Goal: Information Seeking & Learning: Check status

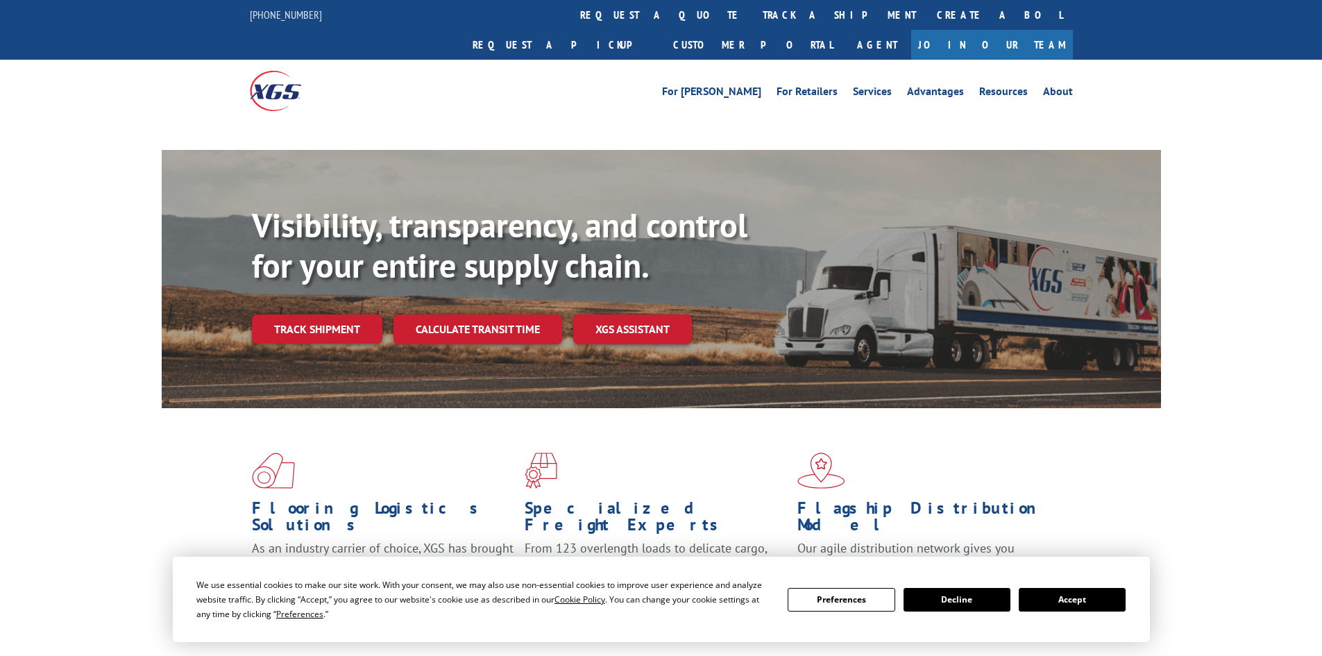
click at [1066, 608] on button "Accept" at bounding box center [1072, 600] width 107 height 24
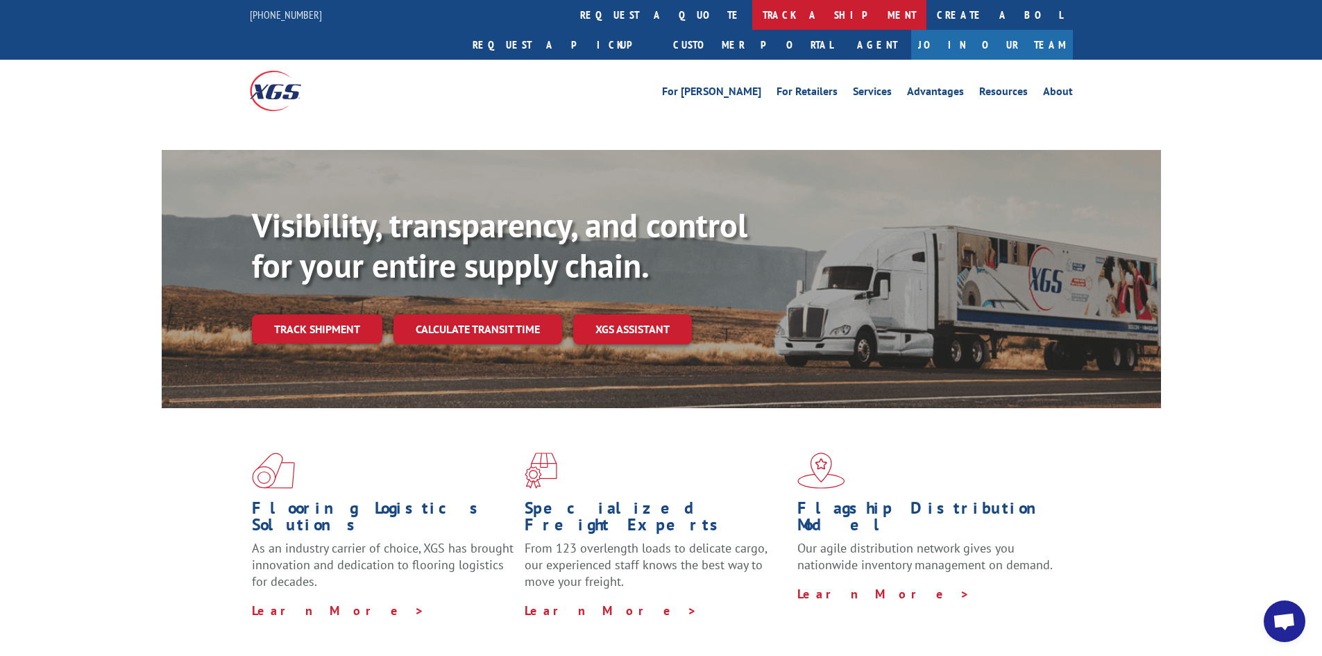
click at [752, 15] on link "track a shipment" at bounding box center [839, 15] width 174 height 30
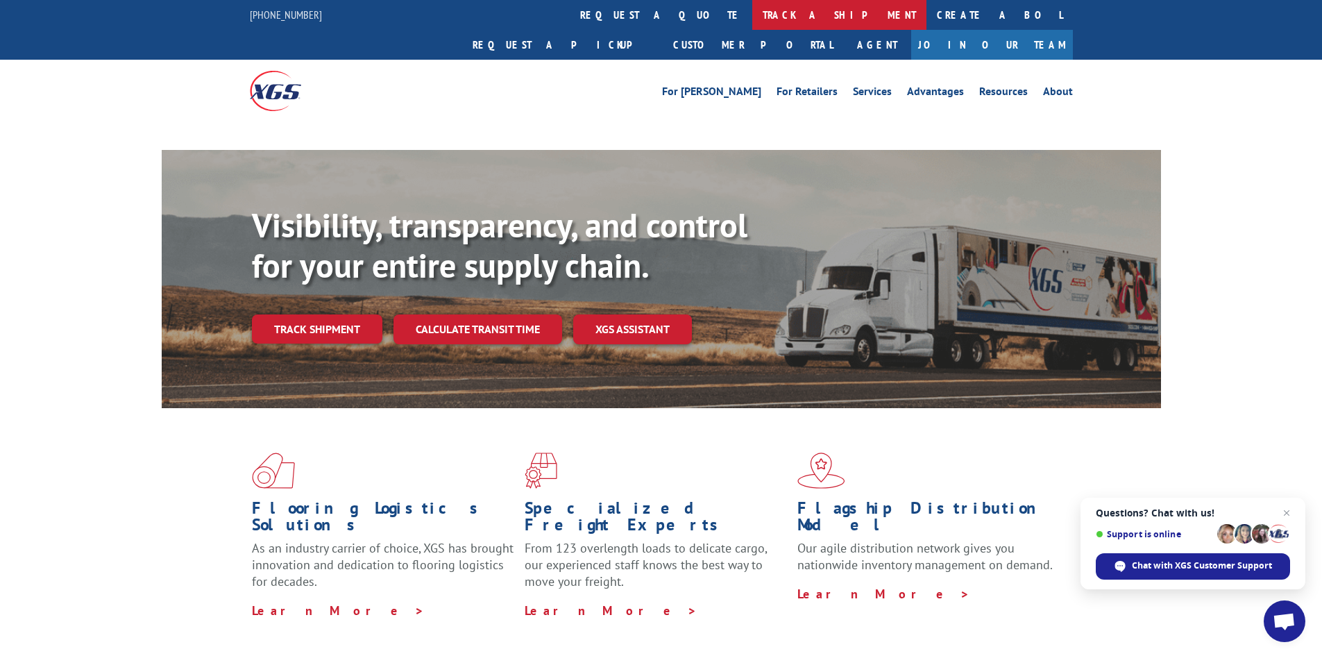
click at [752, 9] on link "track a shipment" at bounding box center [839, 15] width 174 height 30
click at [1286, 511] on span "Open chat" at bounding box center [1286, 512] width 17 height 17
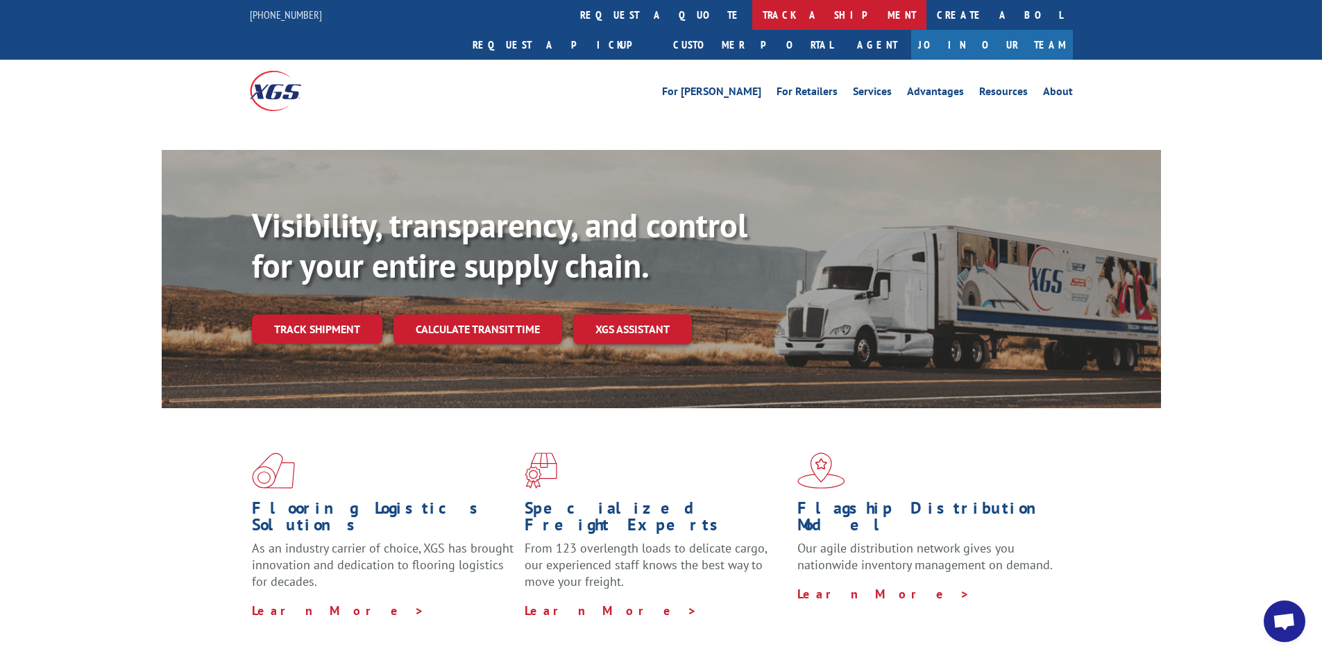
click at [752, 21] on link "track a shipment" at bounding box center [839, 15] width 174 height 30
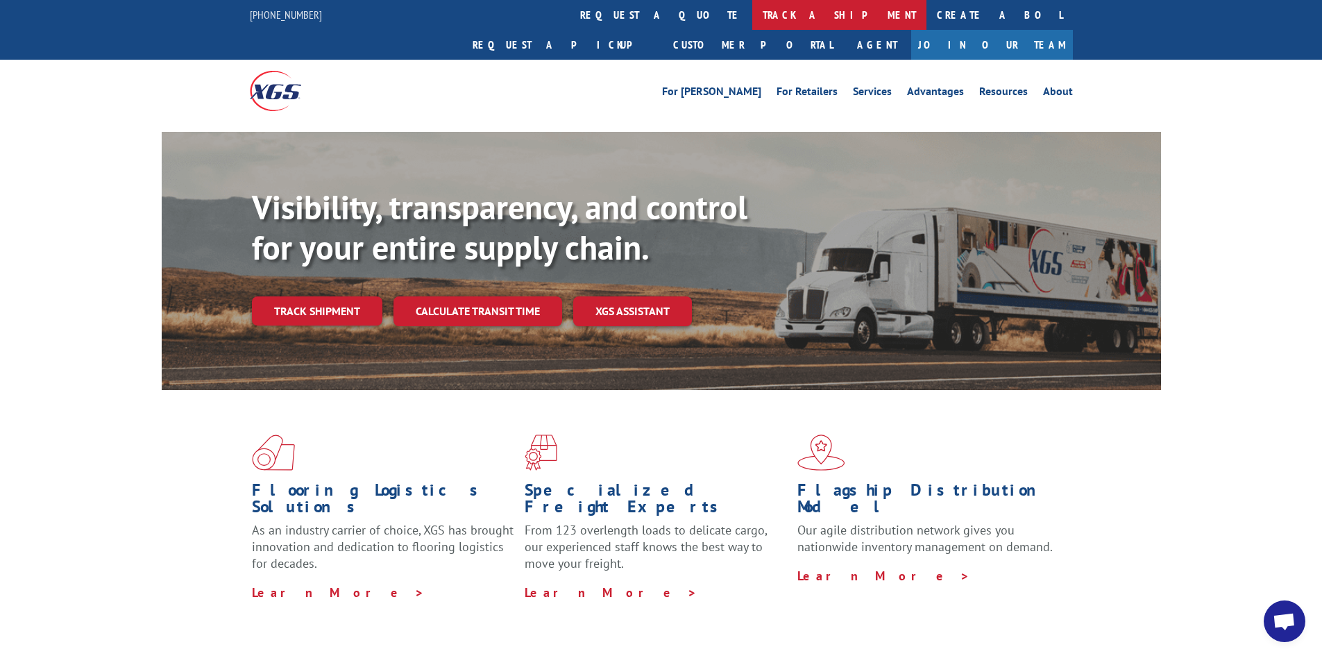
click at [752, 15] on link "track a shipment" at bounding box center [839, 15] width 174 height 30
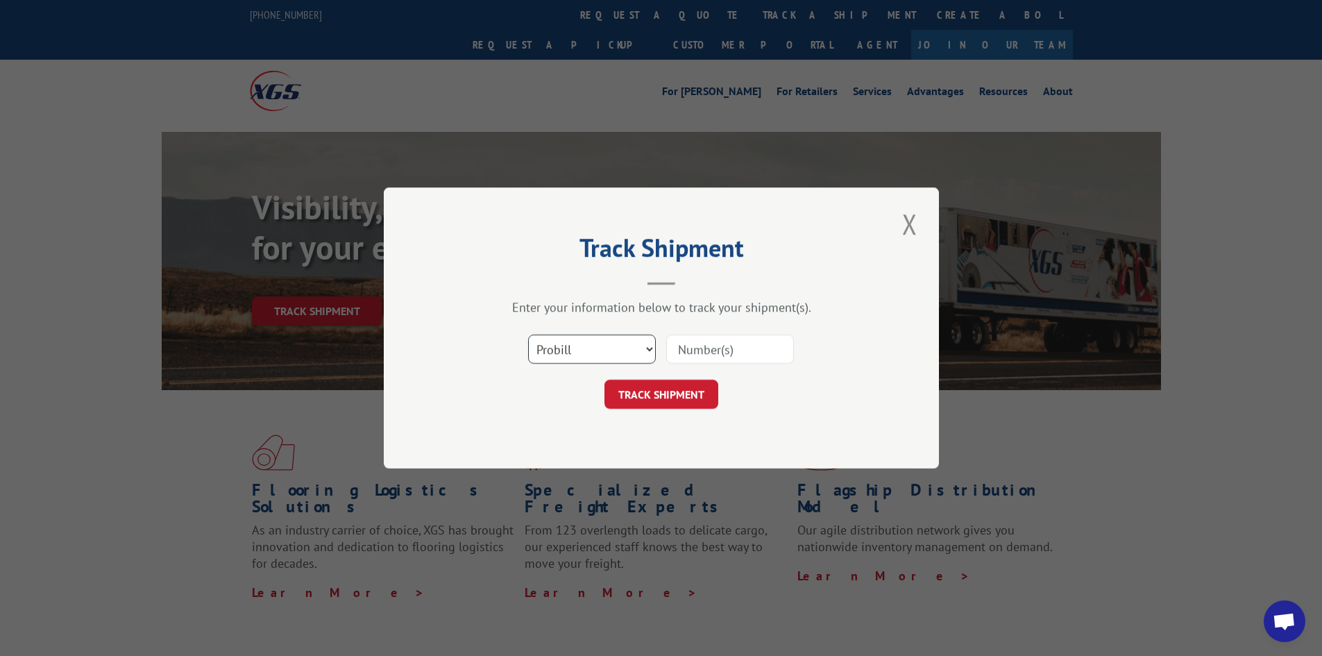
click at [602, 343] on select "Select category... Probill BOL PO" at bounding box center [592, 348] width 128 height 29
click at [528, 334] on select "Select category... Probill BOL PO" at bounding box center [592, 348] width 128 height 29
click at [581, 353] on select "Select category... Probill BOL PO" at bounding box center [592, 348] width 128 height 29
select select "bol"
click at [528, 334] on select "Select category... Probill BOL PO" at bounding box center [592, 348] width 128 height 29
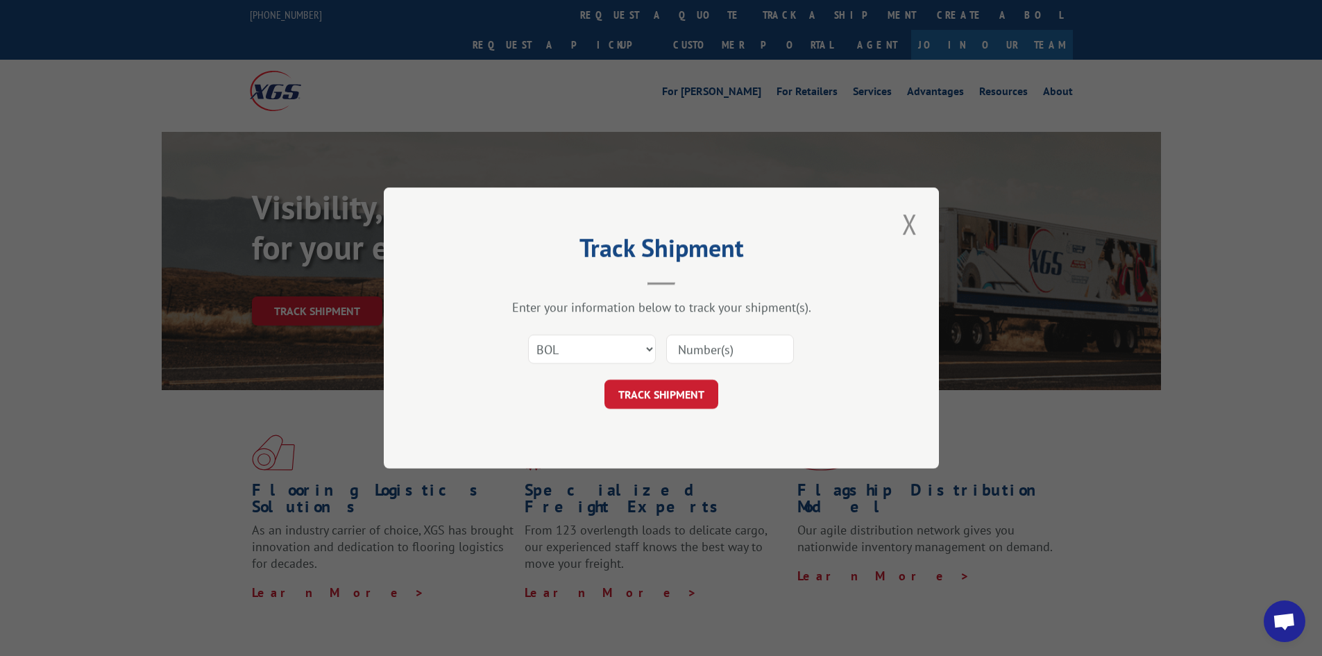
paste input "5951850"
type input "5951850"
click at [691, 394] on button "TRACK SHIPMENT" at bounding box center [661, 394] width 114 height 29
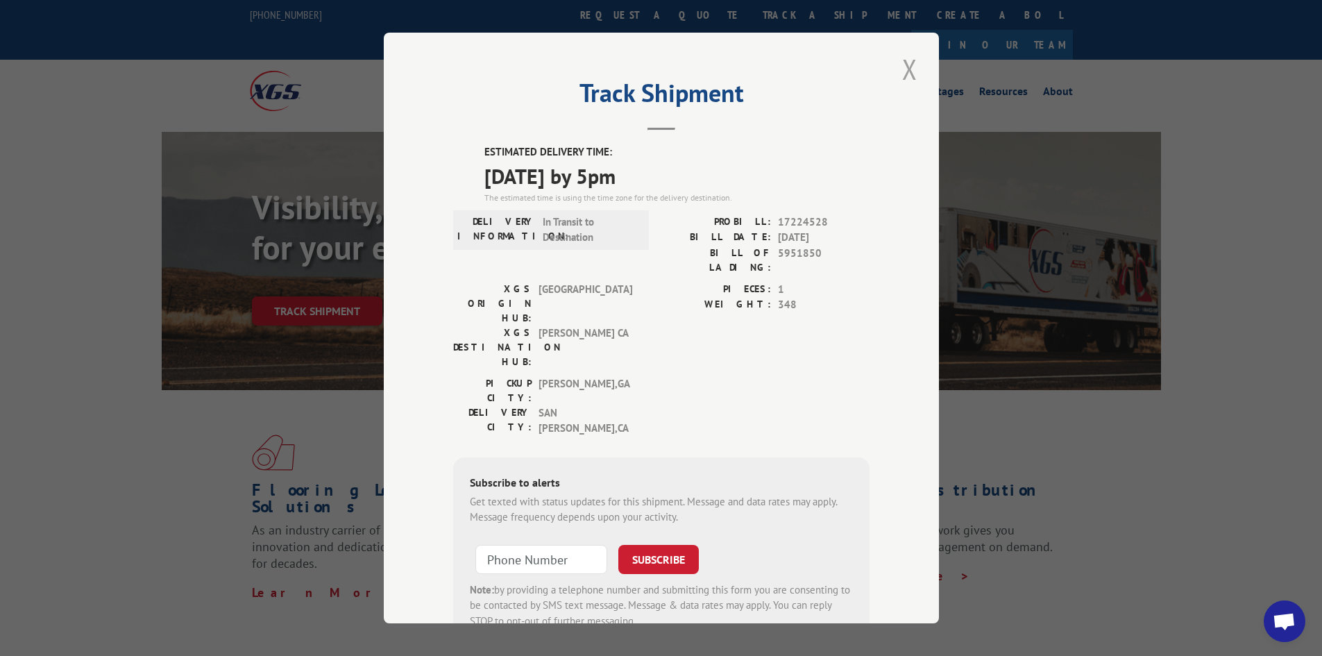
click at [901, 58] on button "Close modal" at bounding box center [910, 69] width 24 height 38
